Goal: Find specific page/section: Find specific page/section

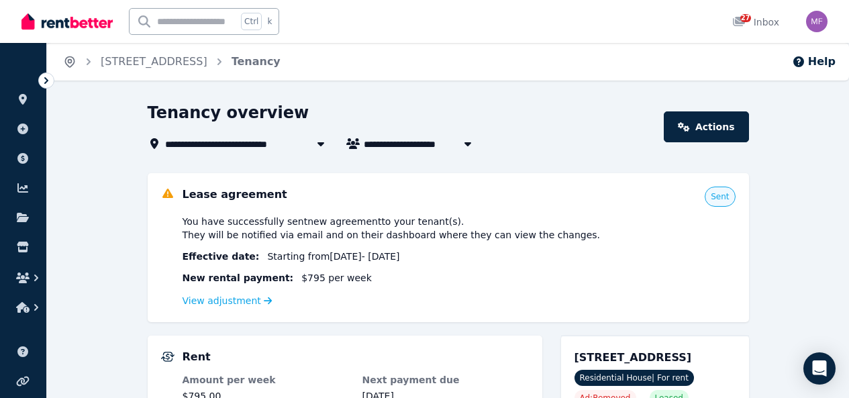
click at [70, 62] on icon "Breadcrumb" at bounding box center [69, 61] width 3 height 3
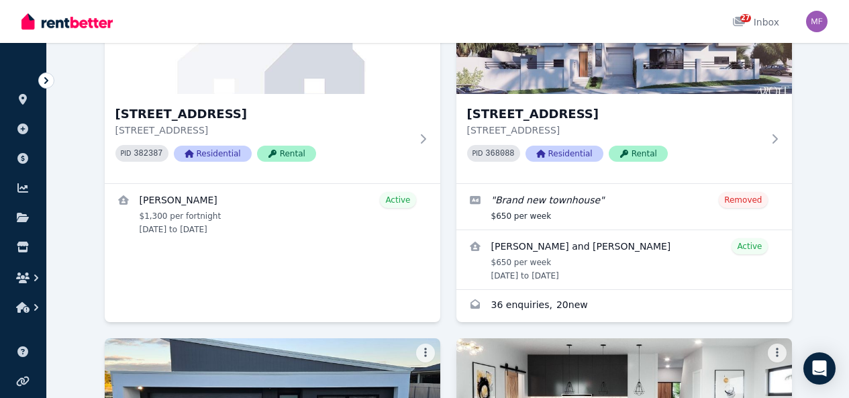
scroll to position [559, 0]
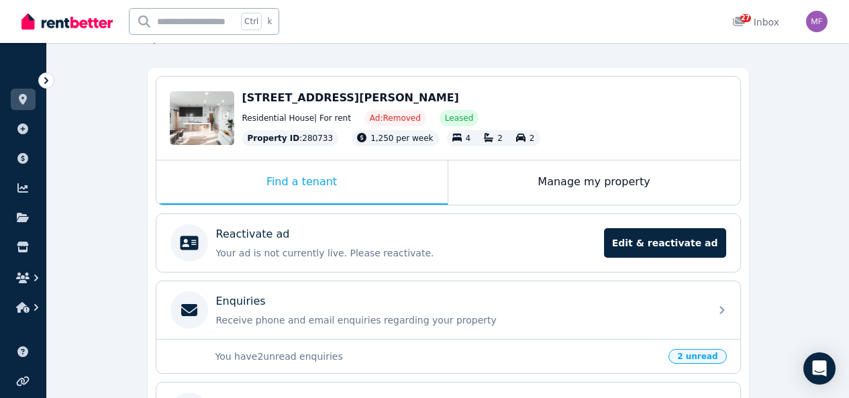
scroll to position [104, 0]
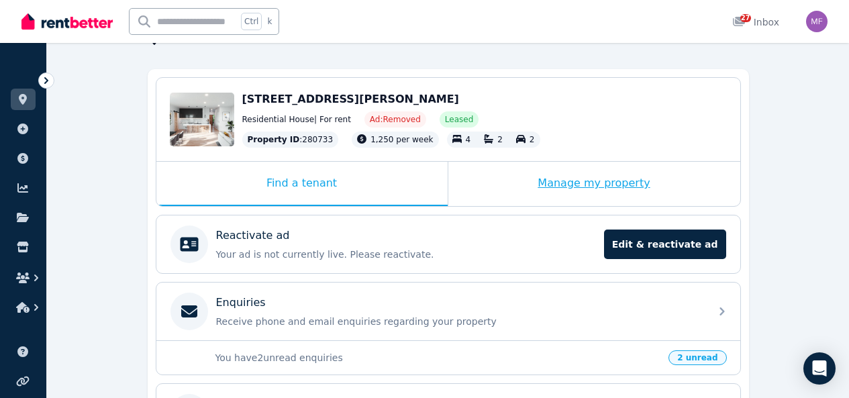
click at [577, 181] on div "Manage my property" at bounding box center [594, 184] width 292 height 44
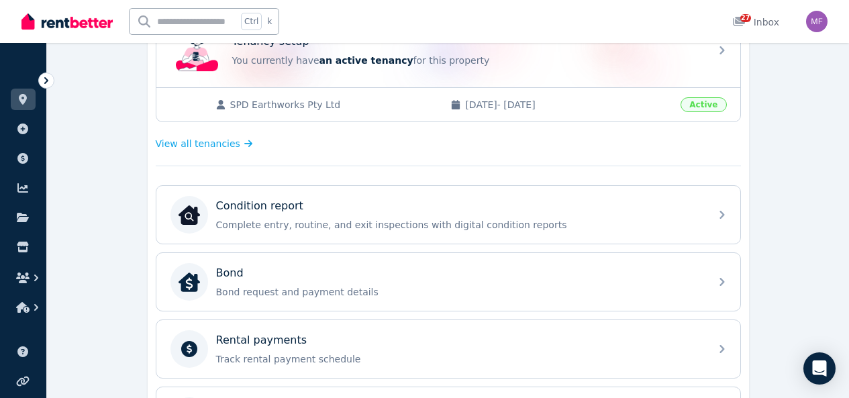
scroll to position [207, 0]
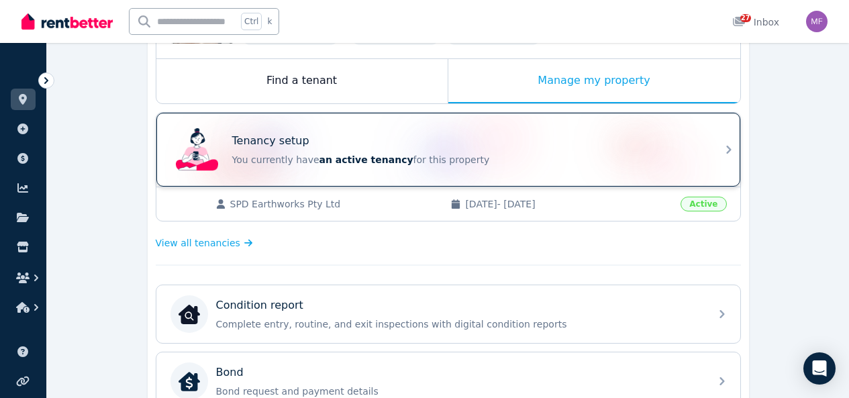
click at [548, 164] on p "You currently have an active tenancy for this property" at bounding box center [467, 159] width 470 height 13
